Goal: Task Accomplishment & Management: Use online tool/utility

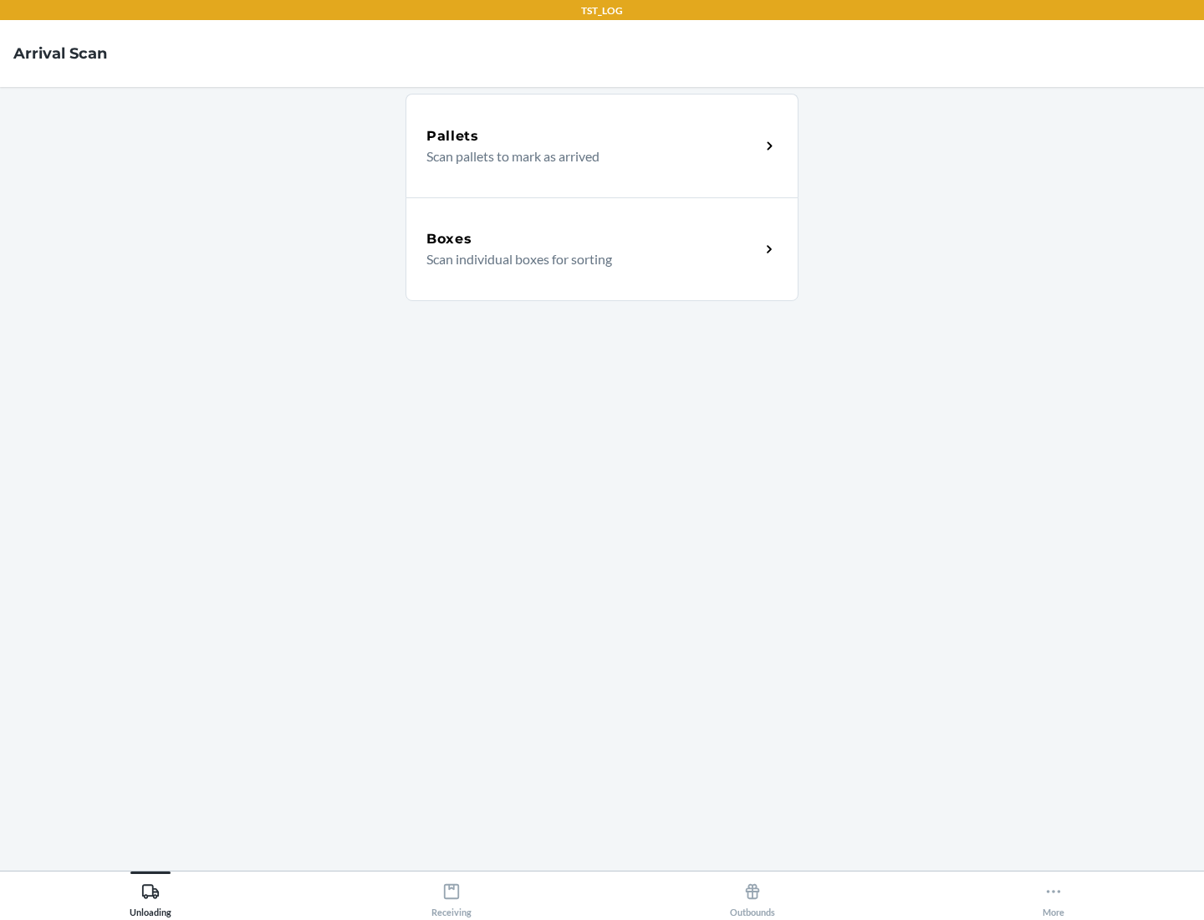
click at [593, 239] on div "Boxes" at bounding box center [593, 239] width 334 height 20
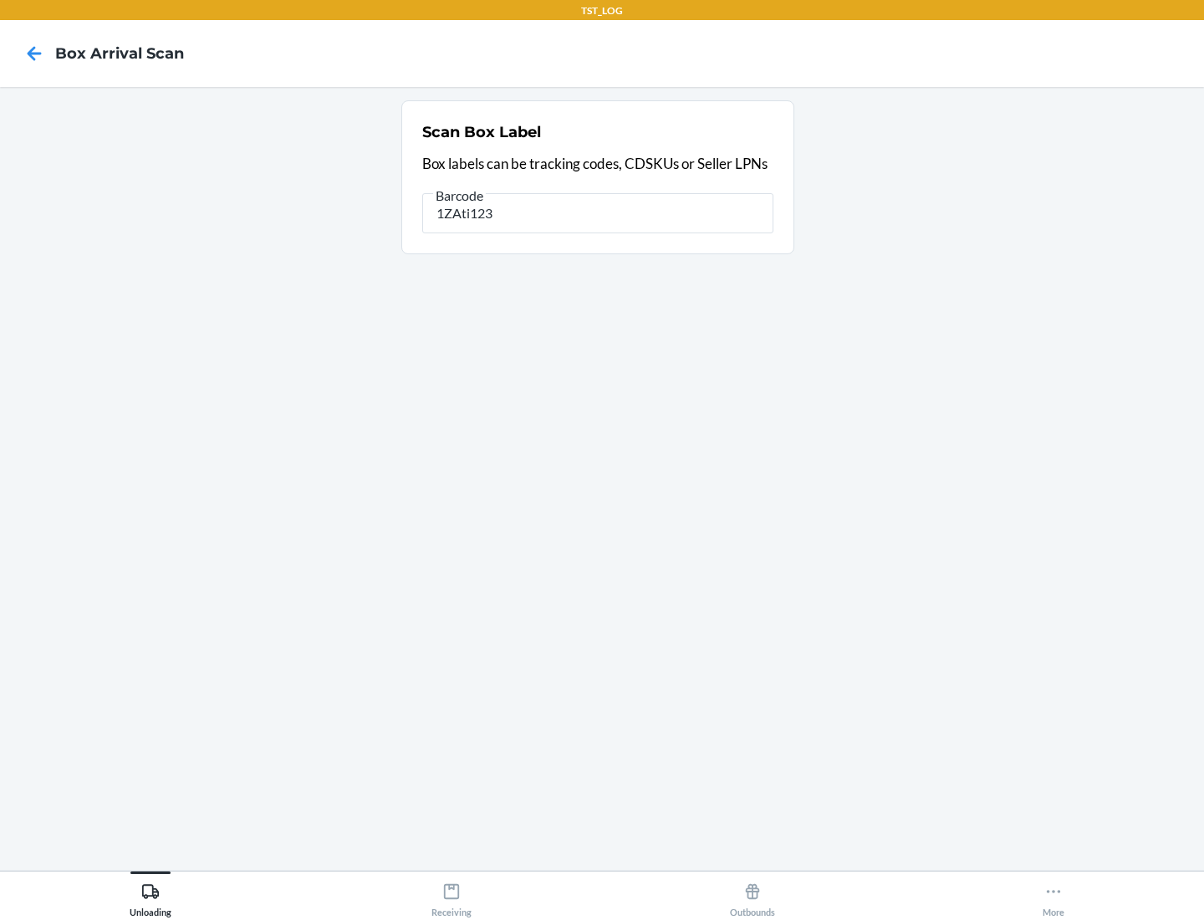
type input "1ZAti123"
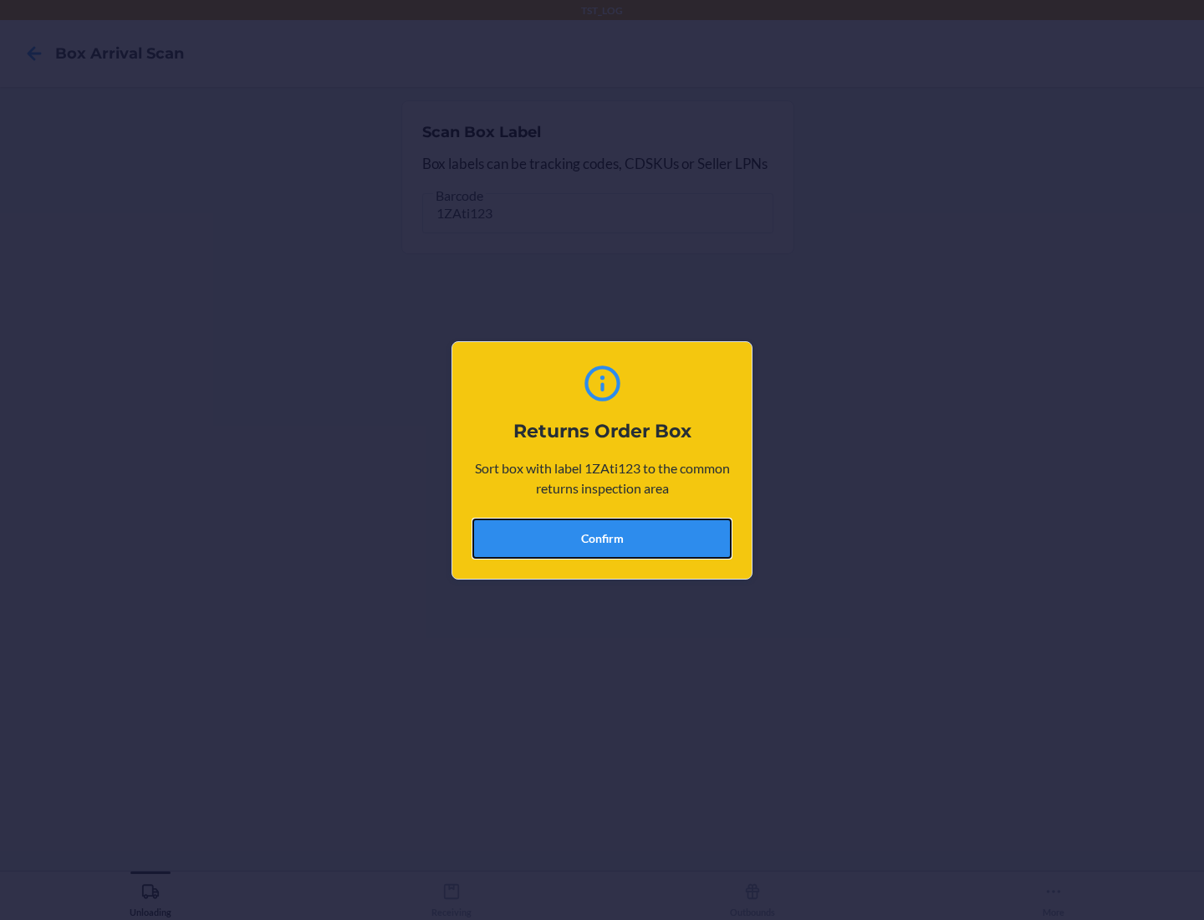
click at [602, 538] on button "Confirm" at bounding box center [601, 538] width 259 height 40
